Goal: Navigation & Orientation: Find specific page/section

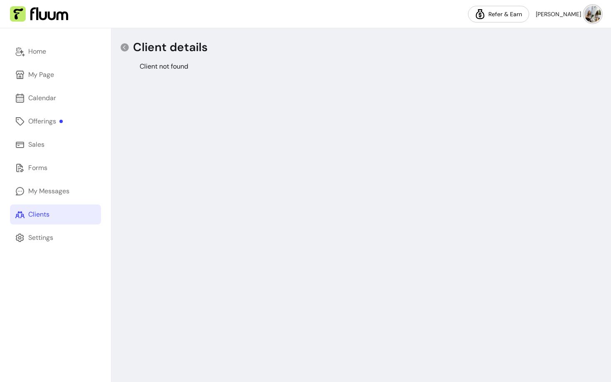
click at [595, 8] on img at bounding box center [593, 14] width 17 height 17
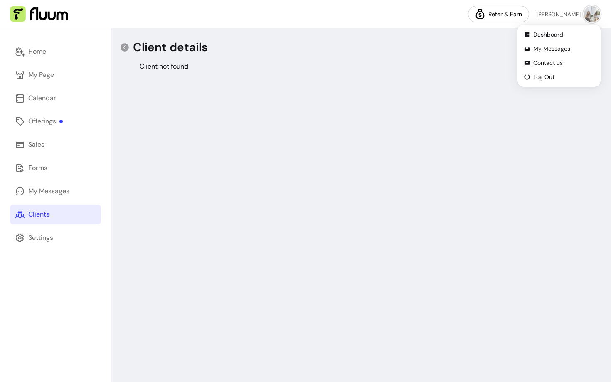
click at [540, 79] on span "Log Out" at bounding box center [564, 77] width 61 height 8
